Goal: Find contact information: Find contact information

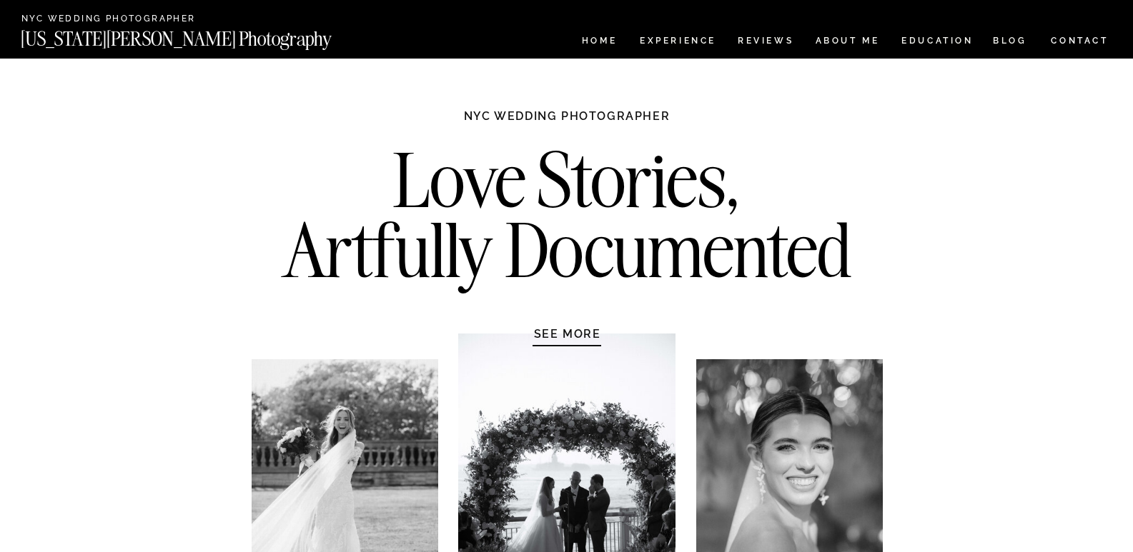
click at [1063, 41] on nav "CONTACT" at bounding box center [1079, 41] width 59 height 16
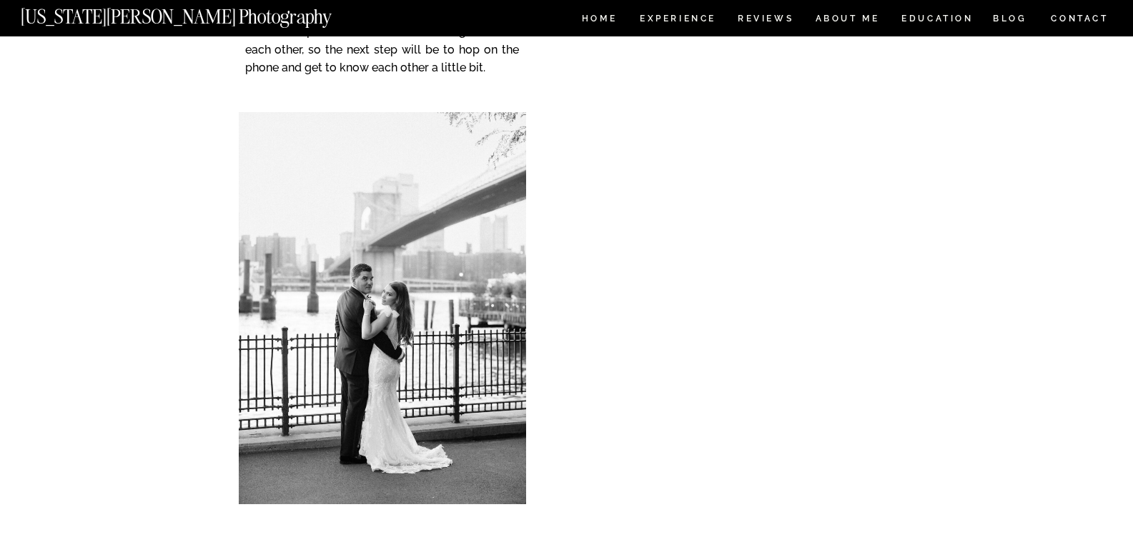
scroll to position [357, 0]
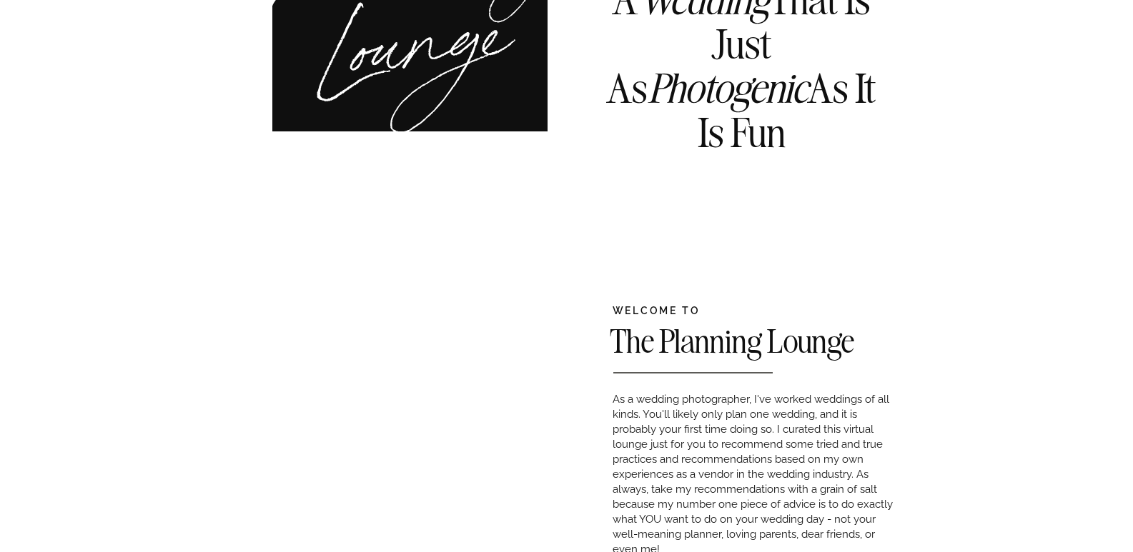
scroll to position [429, 0]
